Goal: Information Seeking & Learning: Find specific page/section

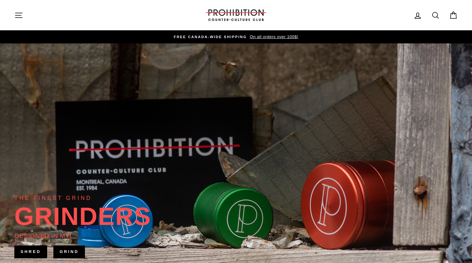
click at [439, 15] on icon at bounding box center [436, 15] width 9 height 9
type input "venty"
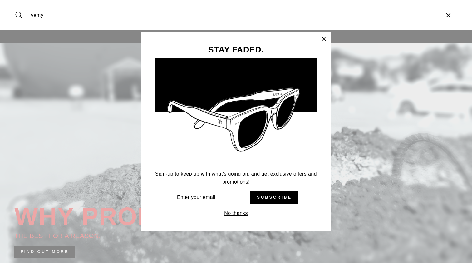
click at [323, 41] on icon "button" at bounding box center [324, 39] width 9 height 9
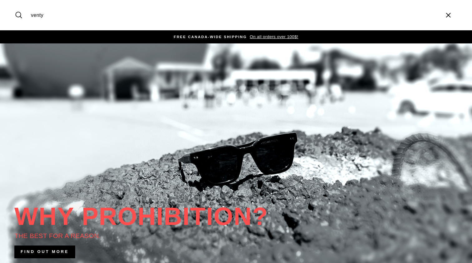
click at [204, 14] on input "venty" at bounding box center [234, 15] width 412 height 21
click at [21, 15] on button "Search" at bounding box center [20, 15] width 13 height 21
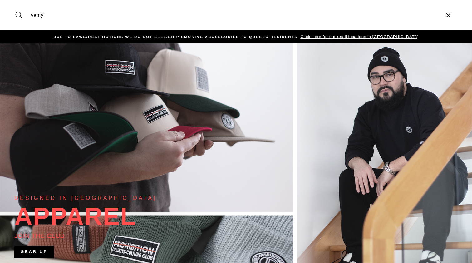
click at [14, 13] on icon "submit" at bounding box center [18, 15] width 9 height 9
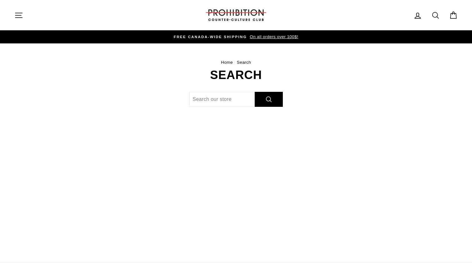
click at [212, 13] on img at bounding box center [236, 15] width 62 height 12
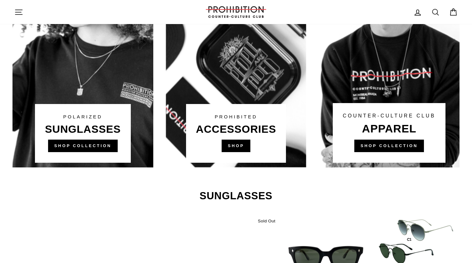
scroll to position [451, 0]
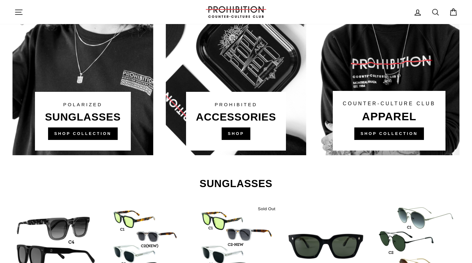
click at [241, 137] on link at bounding box center [236, 36] width 141 height 237
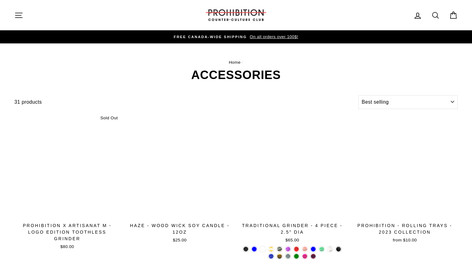
select select "best-selling"
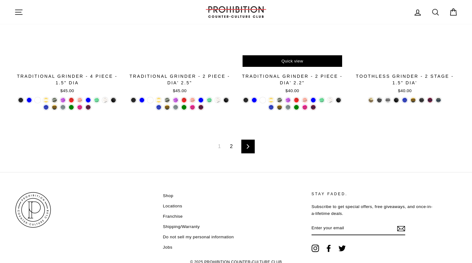
scroll to position [1044, 0]
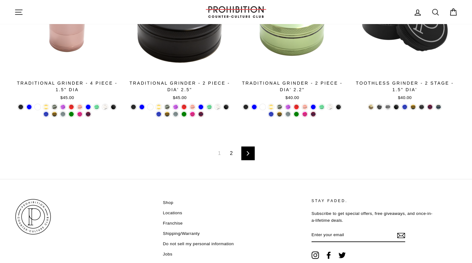
click at [233, 146] on div "1 2 Next" at bounding box center [236, 153] width 444 height 51
click at [233, 152] on link "2" at bounding box center [232, 153] width 10 height 10
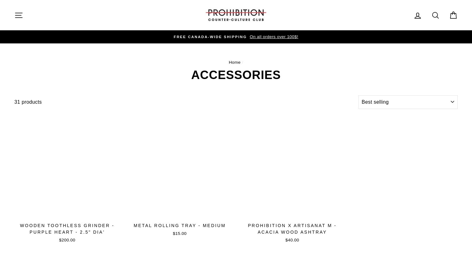
select select "best-selling"
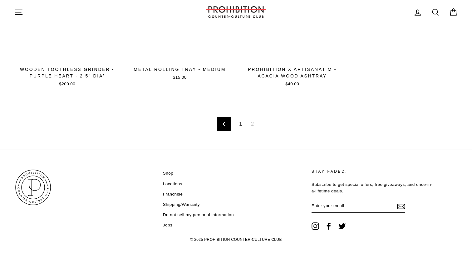
scroll to position [156, 0]
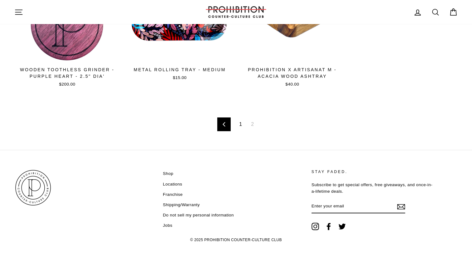
click at [169, 182] on link "Locations" at bounding box center [172, 184] width 19 height 9
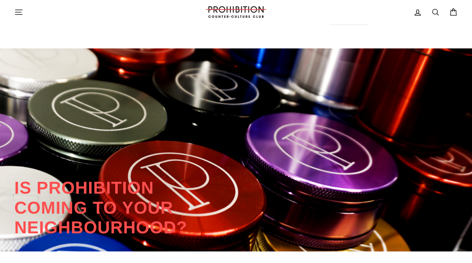
scroll to position [1242, 0]
